Goal: Check status

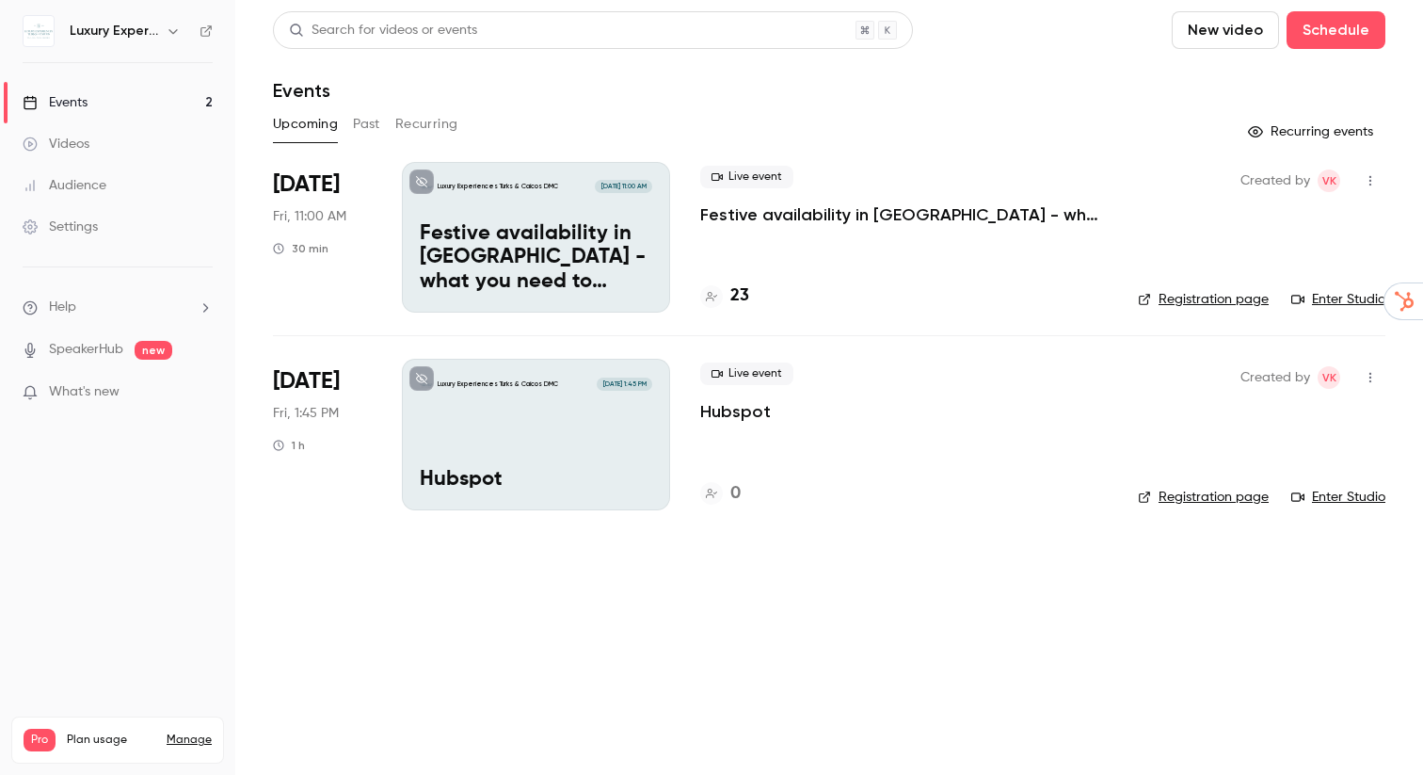
click at [742, 296] on h4 "23" at bounding box center [739, 295] width 19 height 25
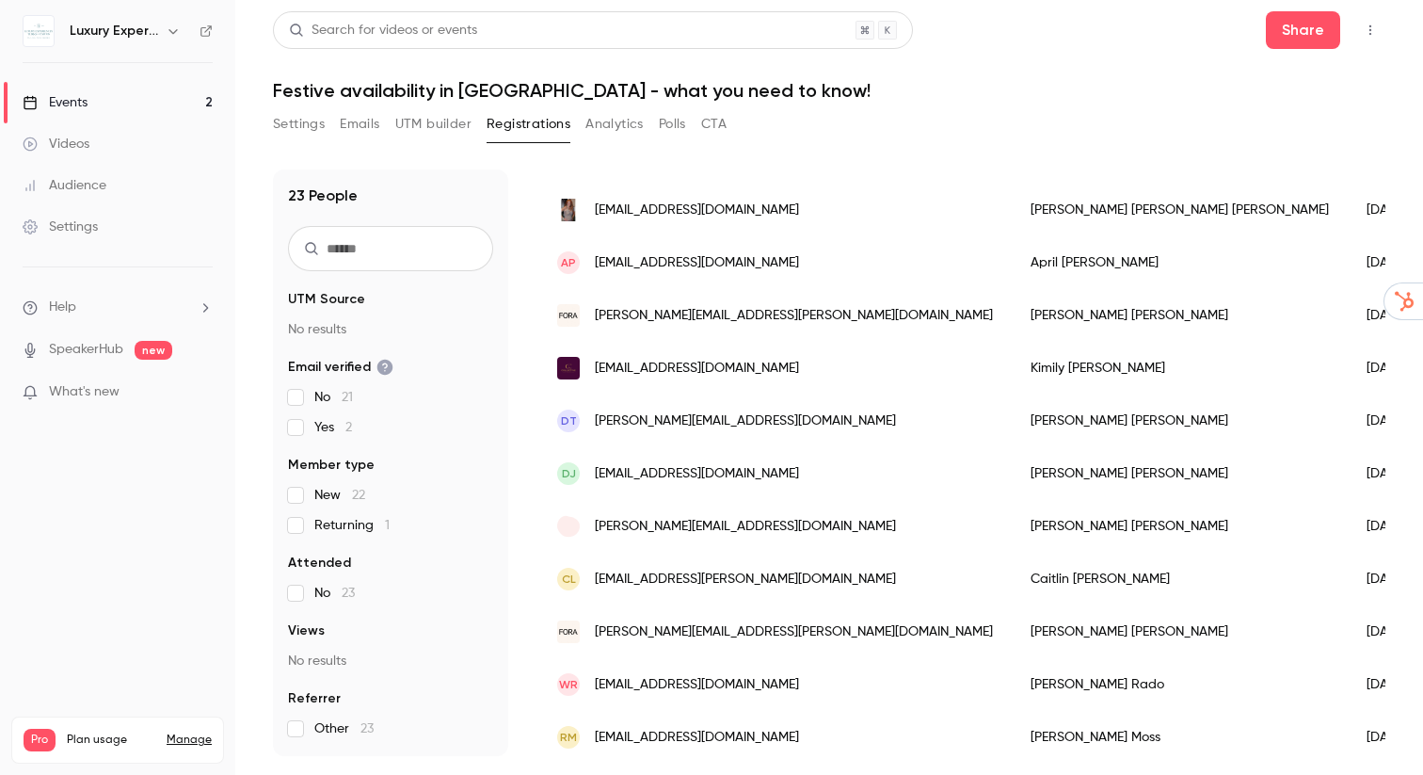
scroll to position [806, 0]
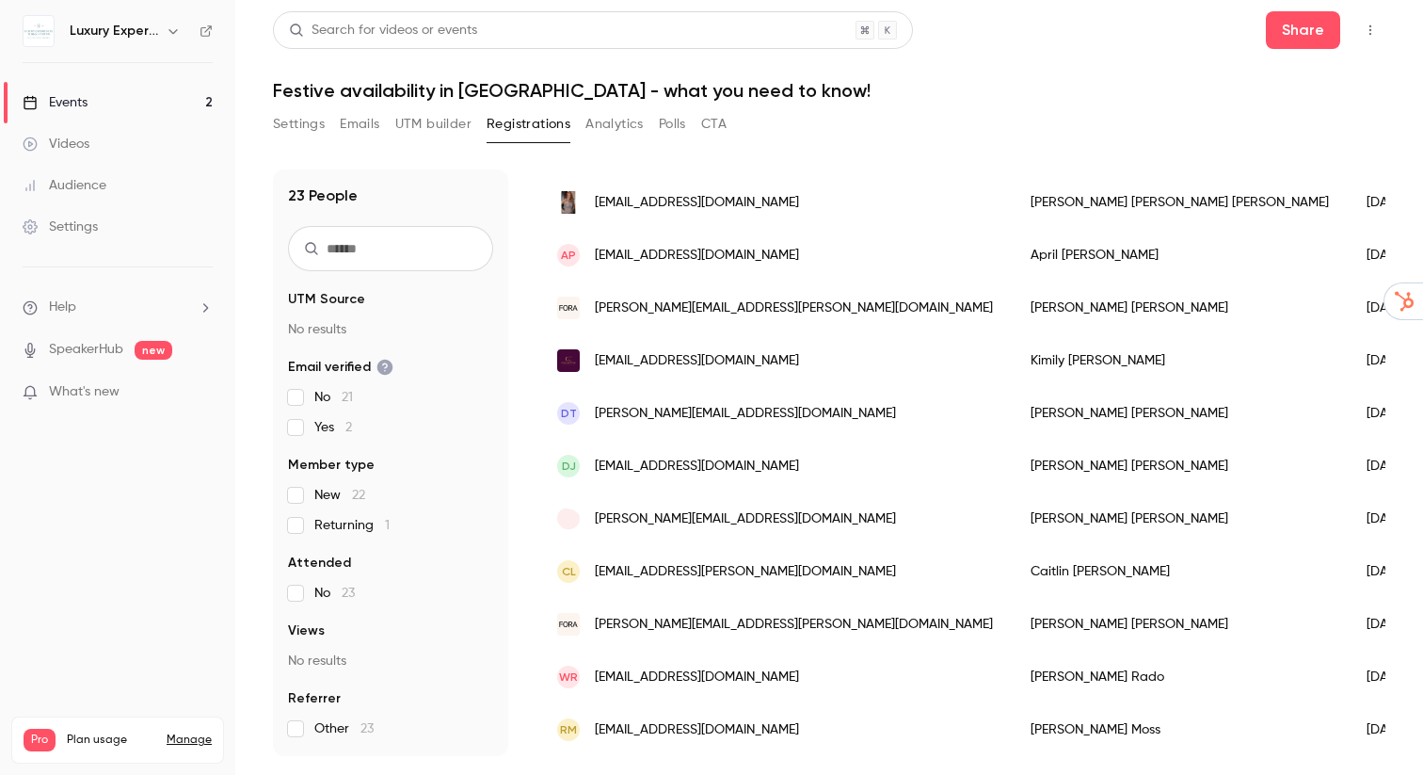
click at [430, 123] on button "UTM builder" at bounding box center [433, 124] width 76 height 30
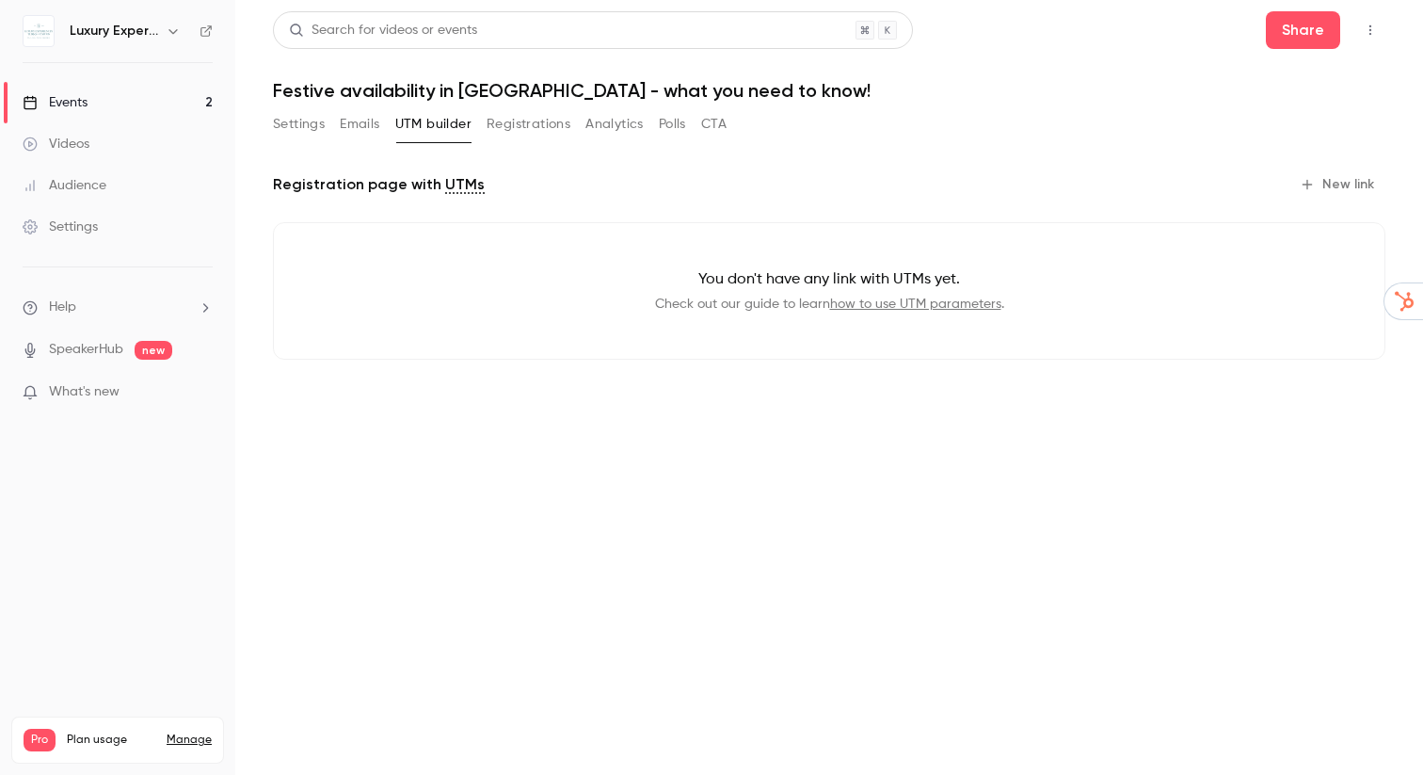
click at [542, 131] on button "Registrations" at bounding box center [529, 124] width 84 height 30
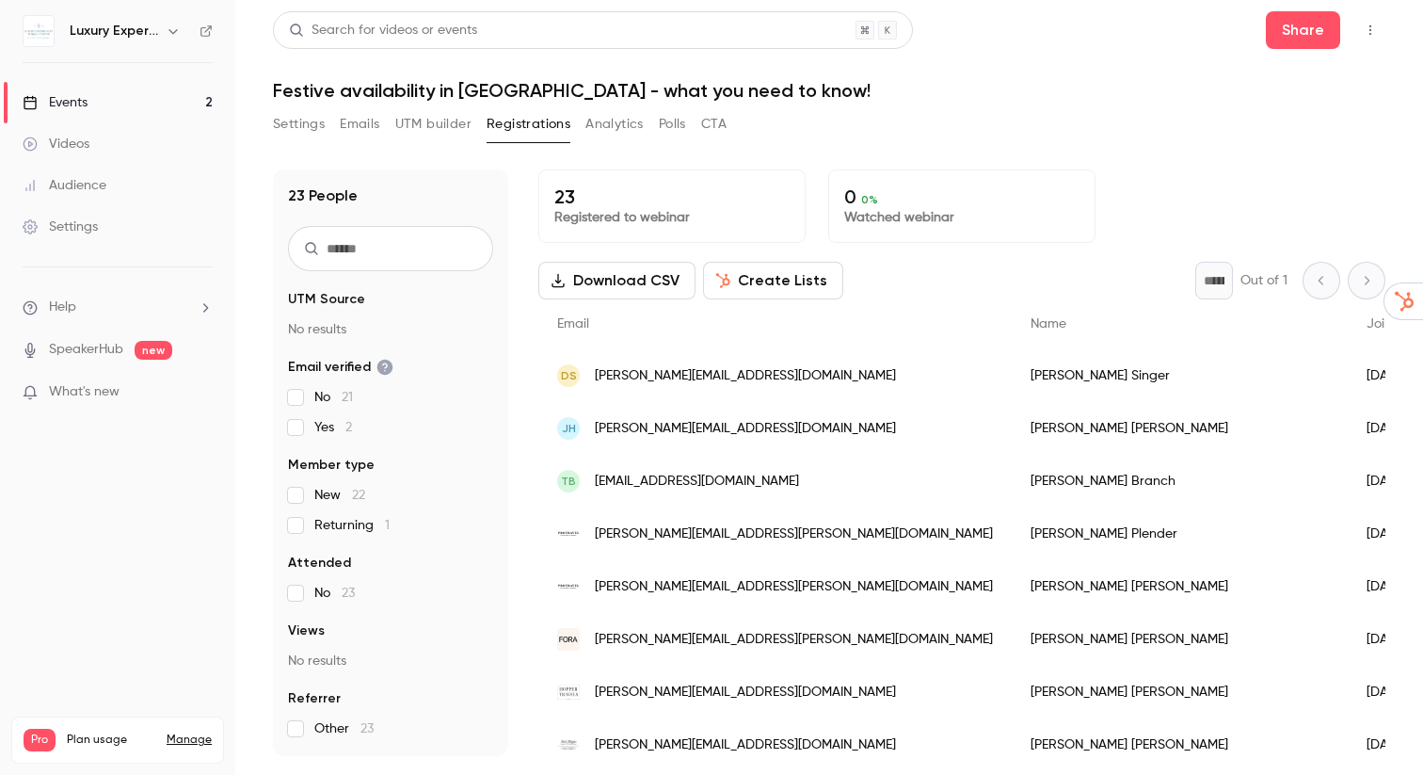
click at [367, 124] on button "Emails" at bounding box center [360, 124] width 40 height 30
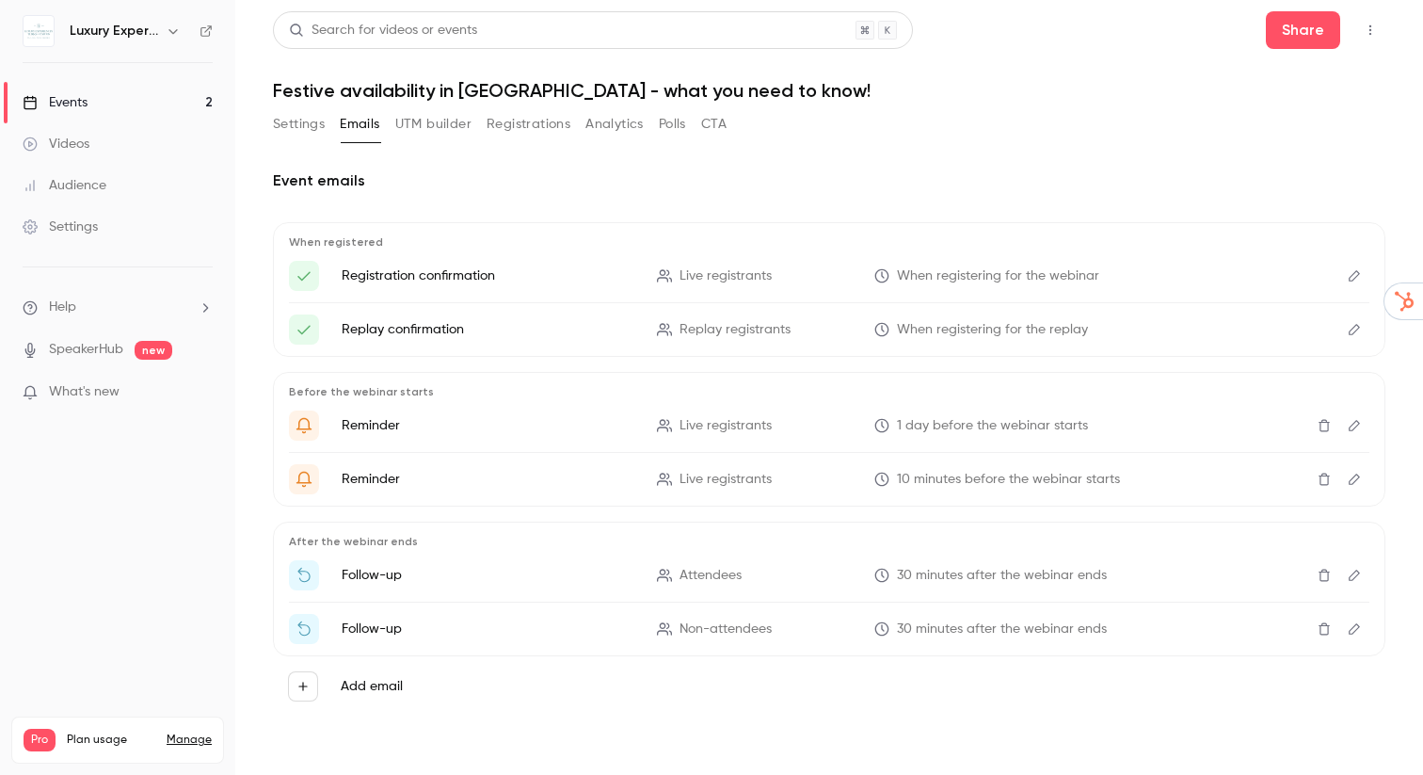
click at [552, 128] on button "Registrations" at bounding box center [529, 124] width 84 height 30
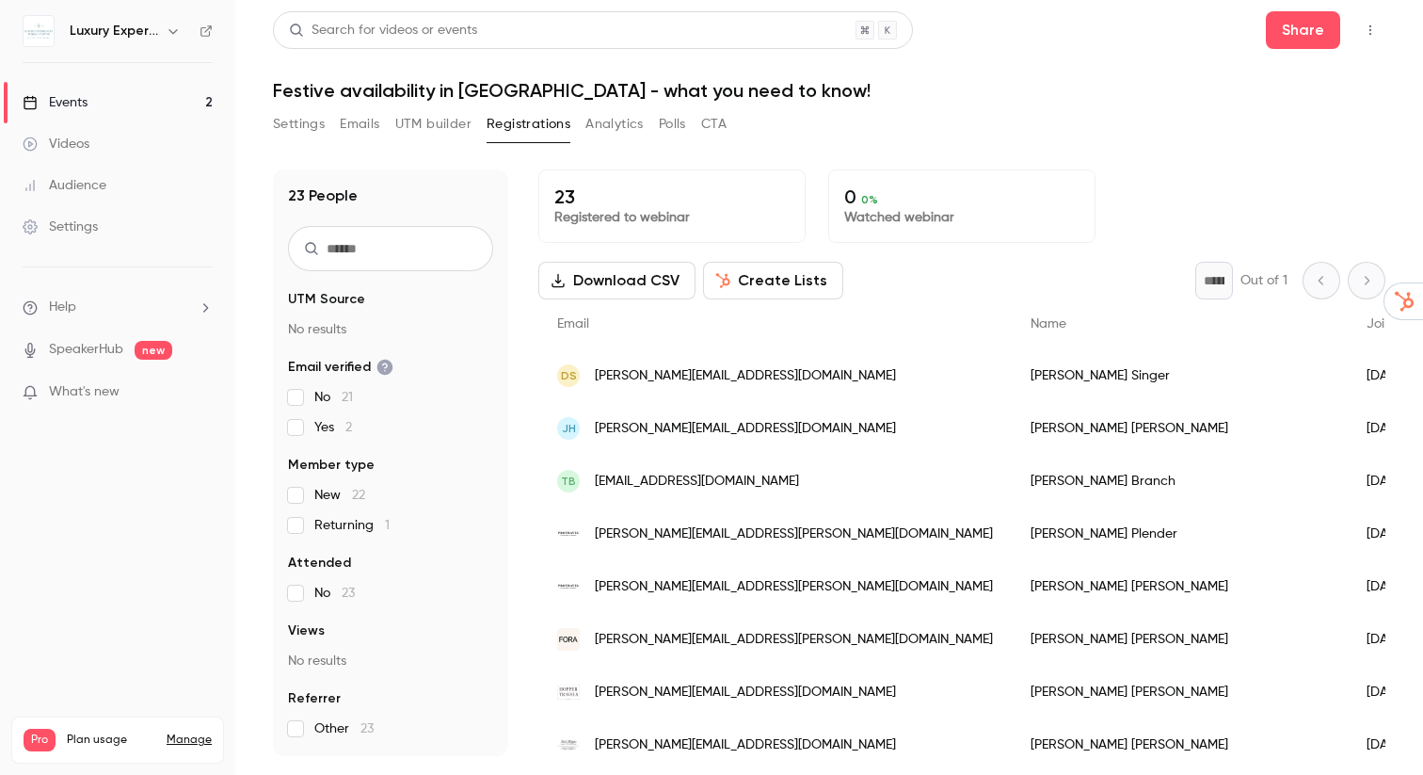
click at [631, 124] on button "Analytics" at bounding box center [614, 124] width 58 height 30
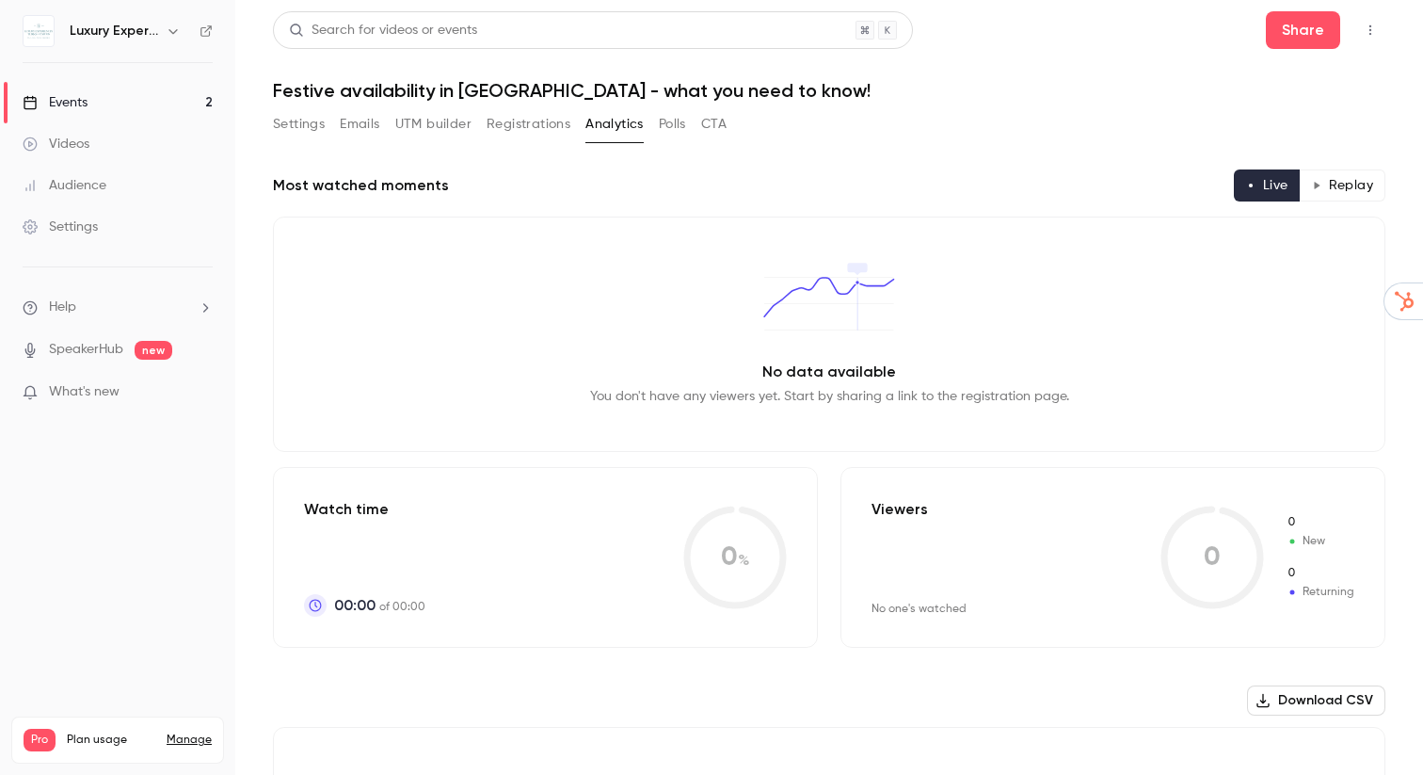
click at [539, 125] on button "Registrations" at bounding box center [529, 124] width 84 height 30
